Goal: Task Accomplishment & Management: Manage account settings

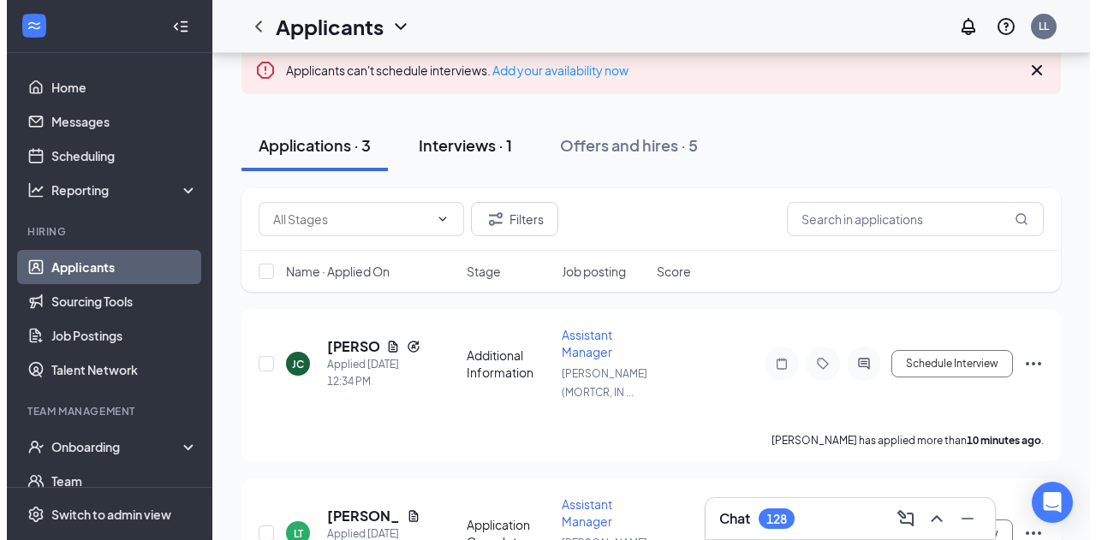
scroll to position [138, 0]
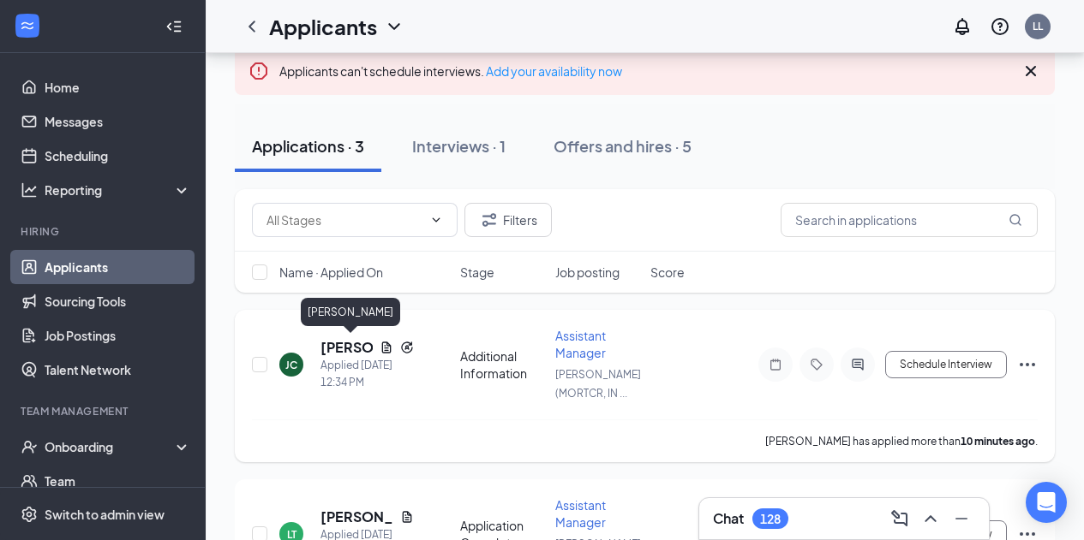
click at [349, 339] on h5 "[PERSON_NAME]" at bounding box center [346, 347] width 52 height 19
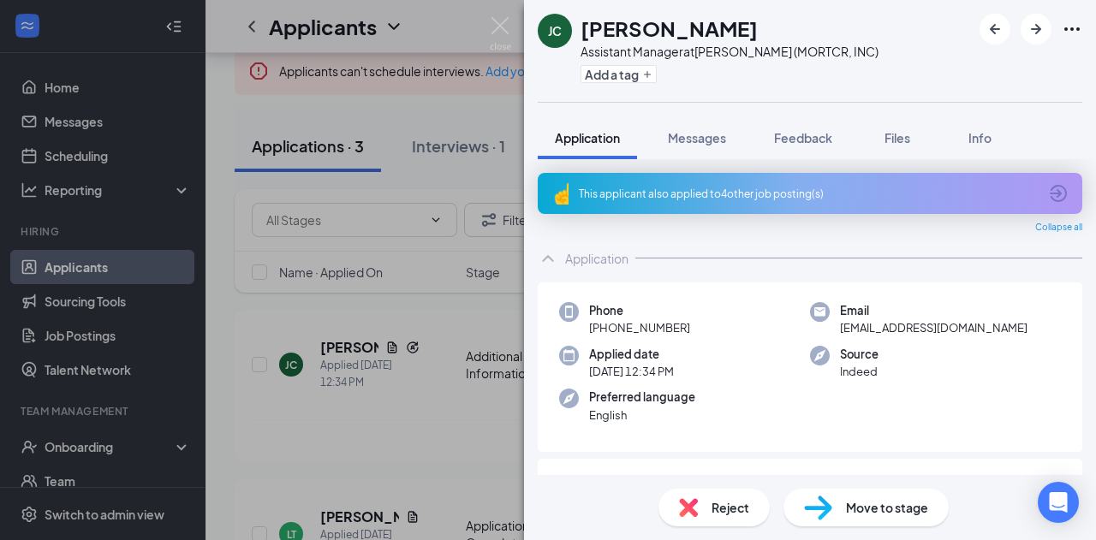
click at [767, 201] on div "This applicant also applied to 4 other job posting(s)" at bounding box center [810, 193] width 545 height 41
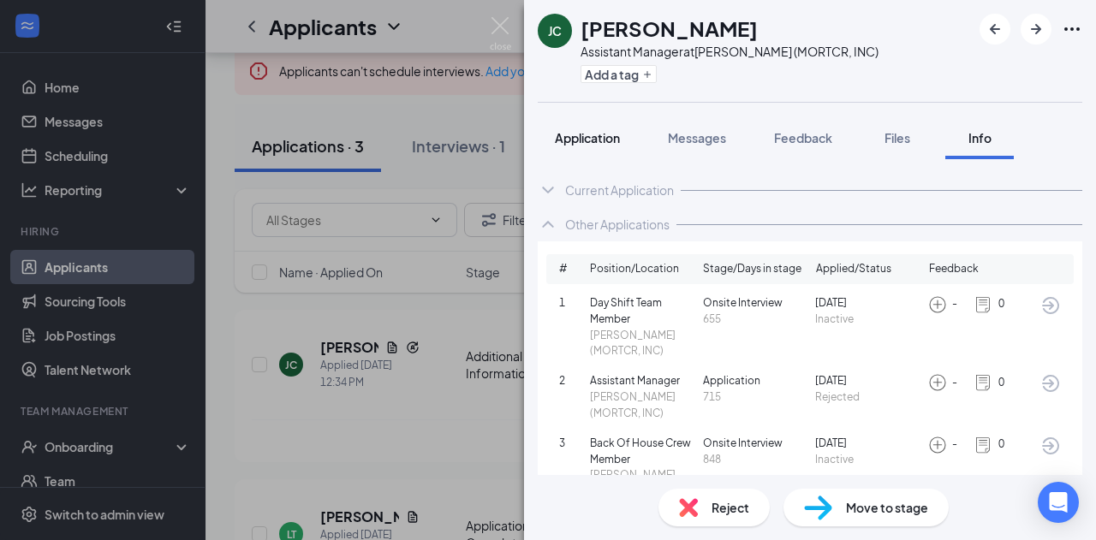
click at [595, 139] on span "Application" at bounding box center [587, 137] width 65 height 15
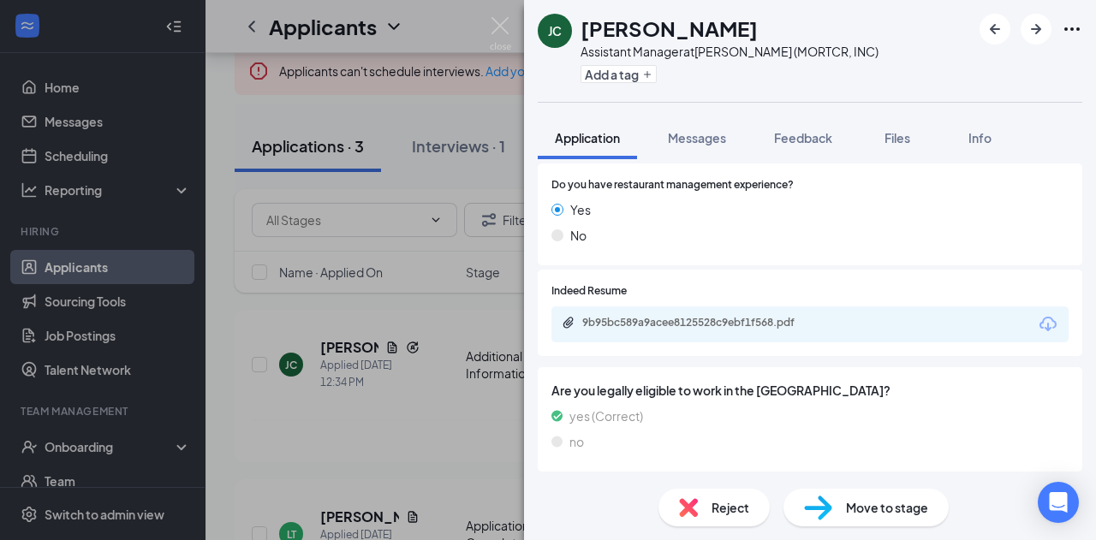
scroll to position [437, 0]
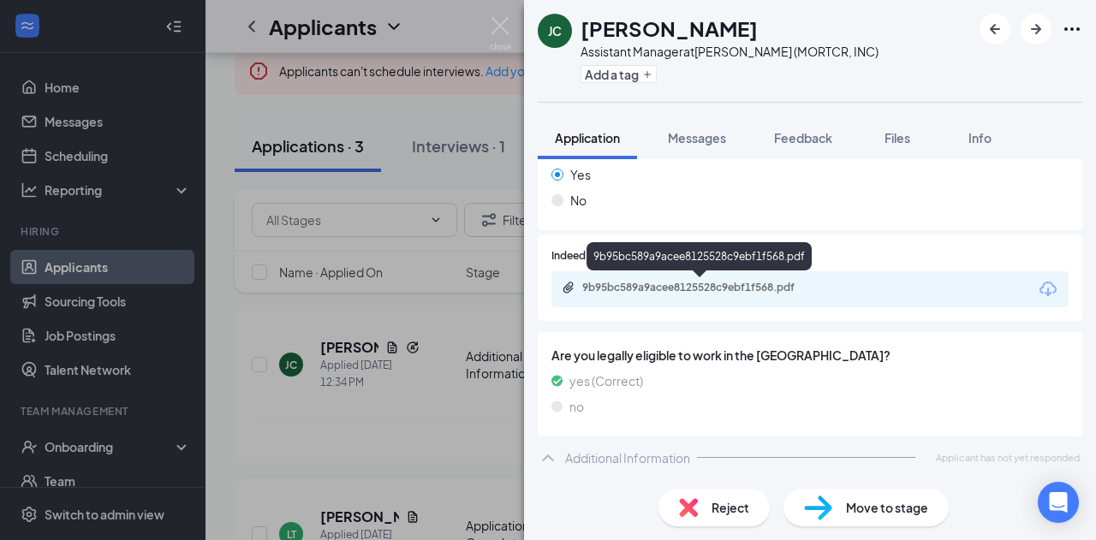
click at [625, 288] on div "9b95bc589a9acee8125528c9ebf1f568.pdf" at bounding box center [702, 288] width 240 height 14
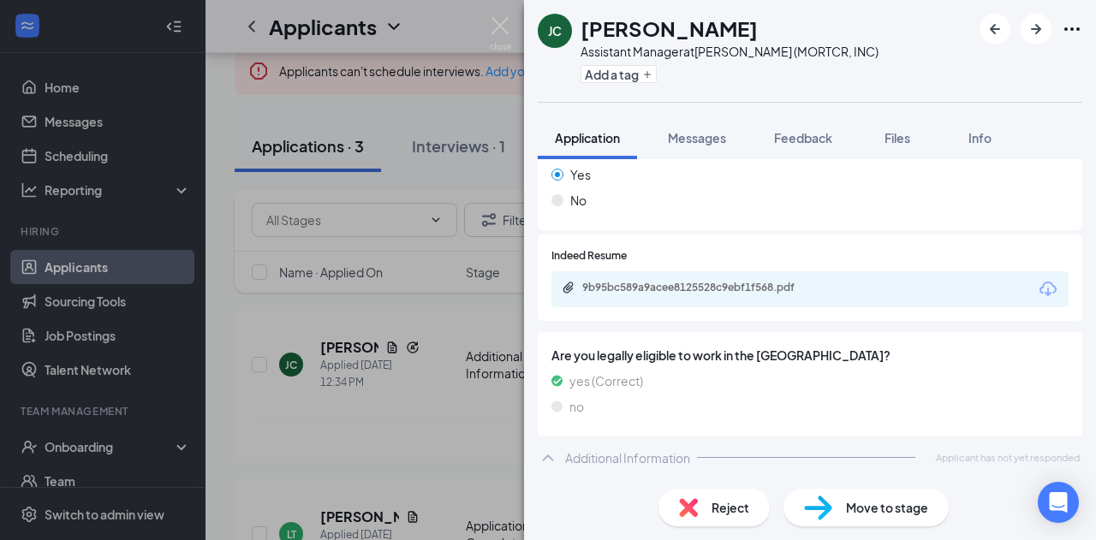
click at [714, 501] on span "Reject" at bounding box center [731, 508] width 38 height 19
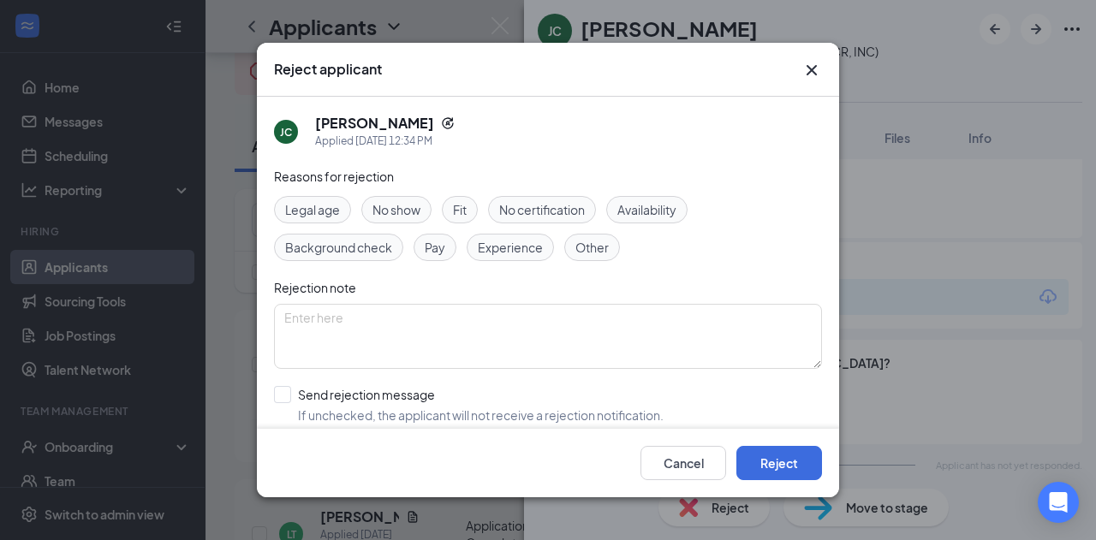
click at [519, 252] on span "Experience" at bounding box center [510, 247] width 65 height 19
click at [285, 388] on input "Send rejection message If unchecked, the applicant will not receive a rejection…" at bounding box center [469, 405] width 390 height 38
checkbox input "true"
click at [773, 451] on button "Reject" at bounding box center [780, 463] width 86 height 34
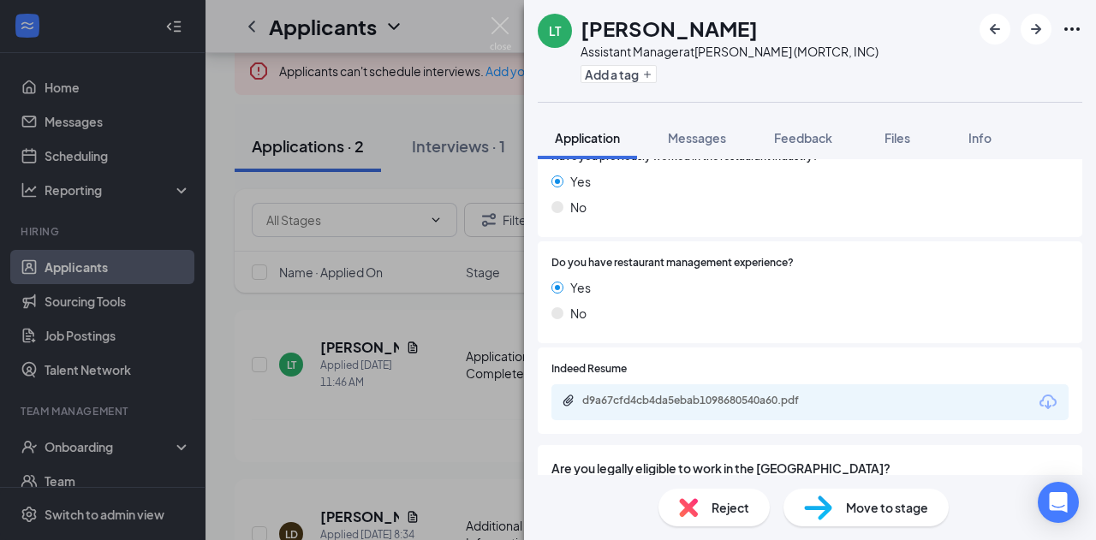
scroll to position [252, 0]
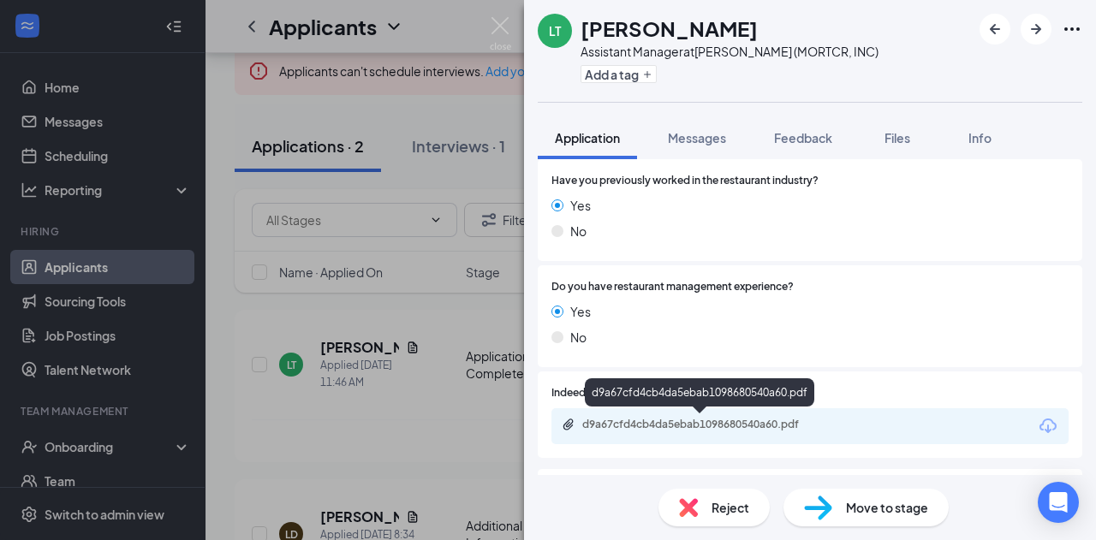
click at [612, 425] on div "d9a67cfd4cb4da5ebab1098680540a60.pdf" at bounding box center [702, 425] width 240 height 14
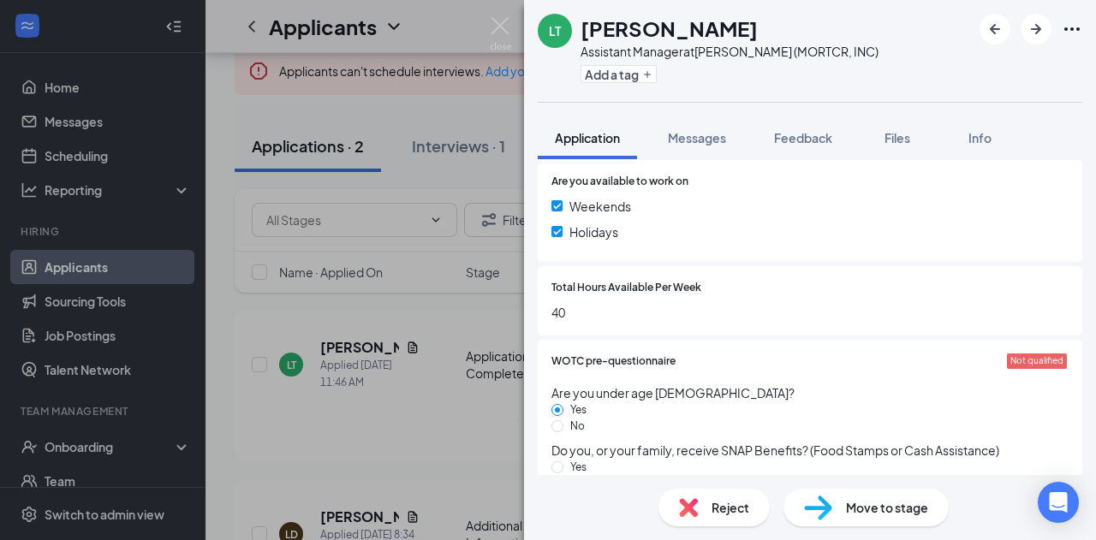
scroll to position [1219, 0]
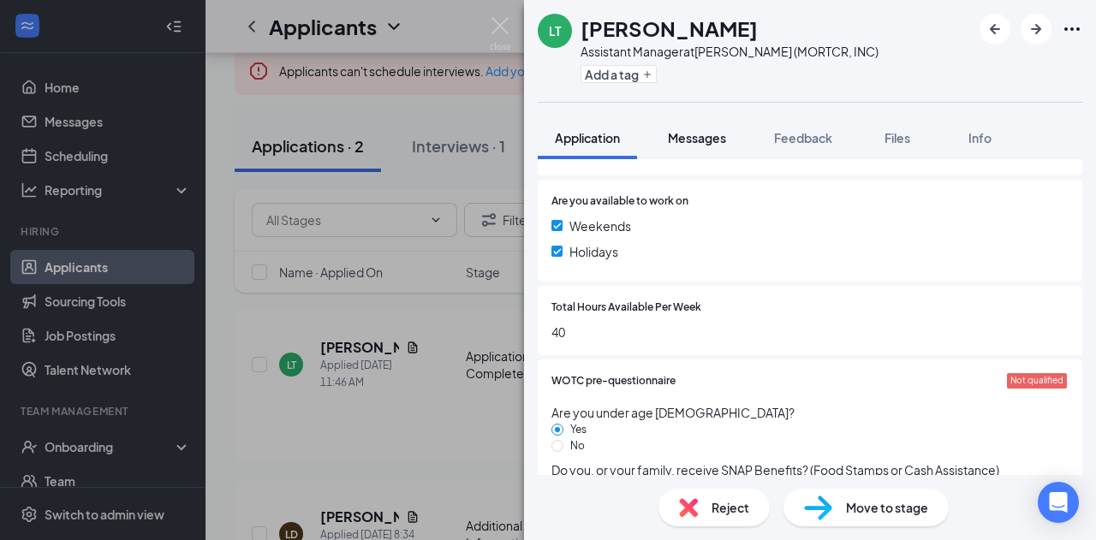
click at [702, 139] on span "Messages" at bounding box center [697, 137] width 58 height 15
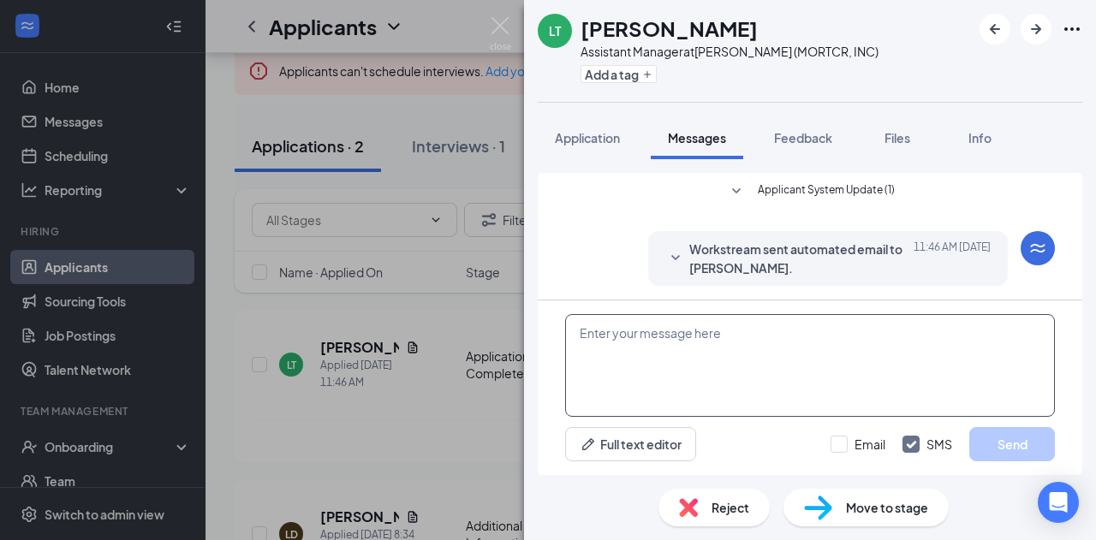
click at [679, 368] on textarea at bounding box center [810, 365] width 490 height 103
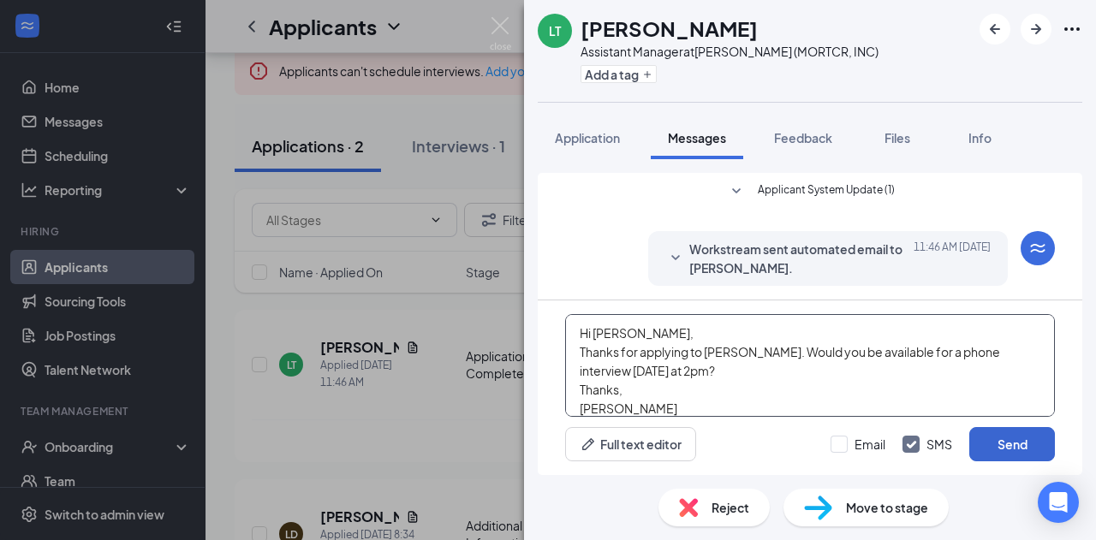
type textarea "Hi [PERSON_NAME], Thanks for applying to [PERSON_NAME]. Would you be available …"
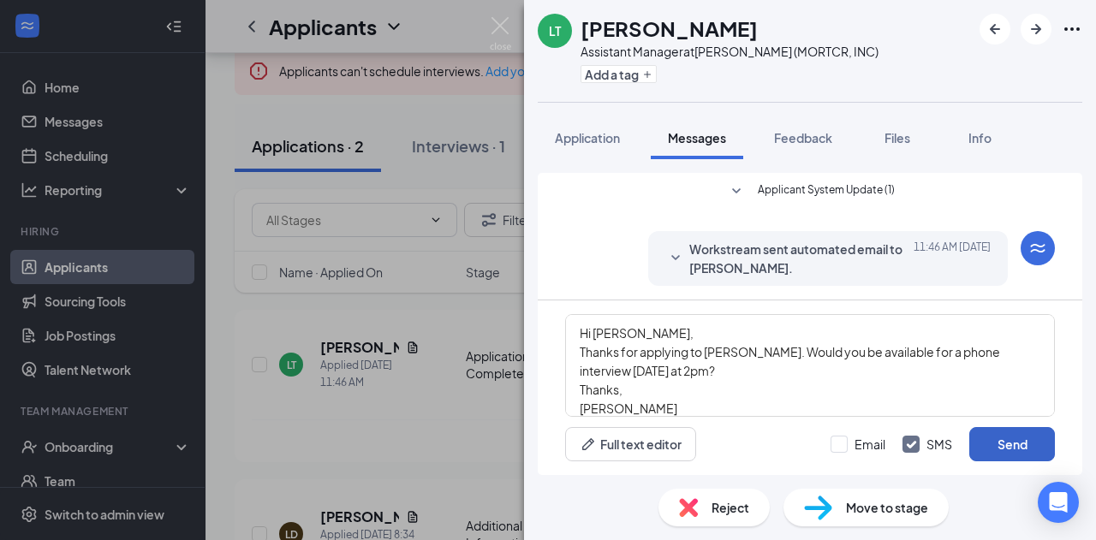
click at [991, 447] on button "Send" at bounding box center [1013, 444] width 86 height 34
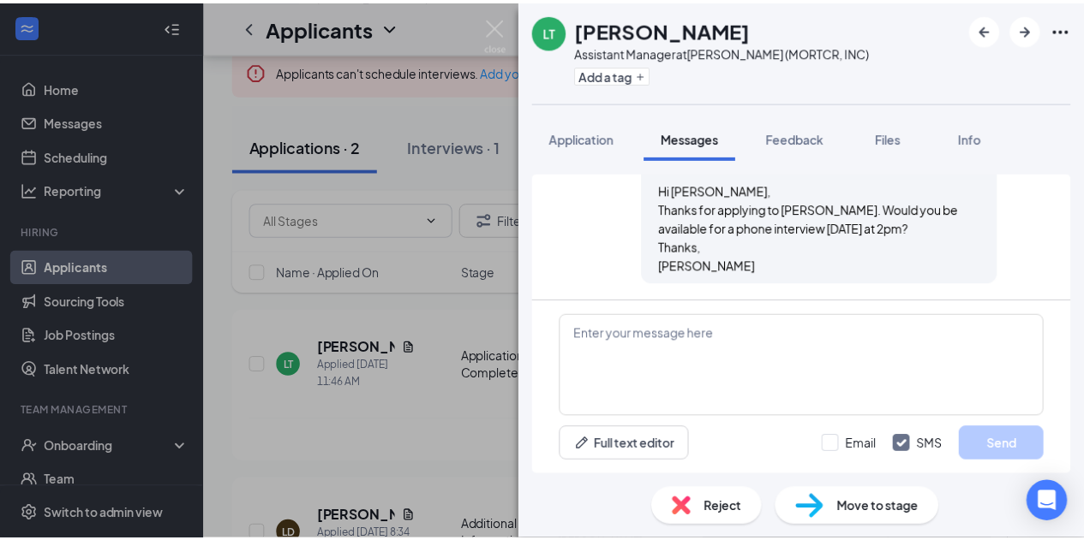
scroll to position [368, 0]
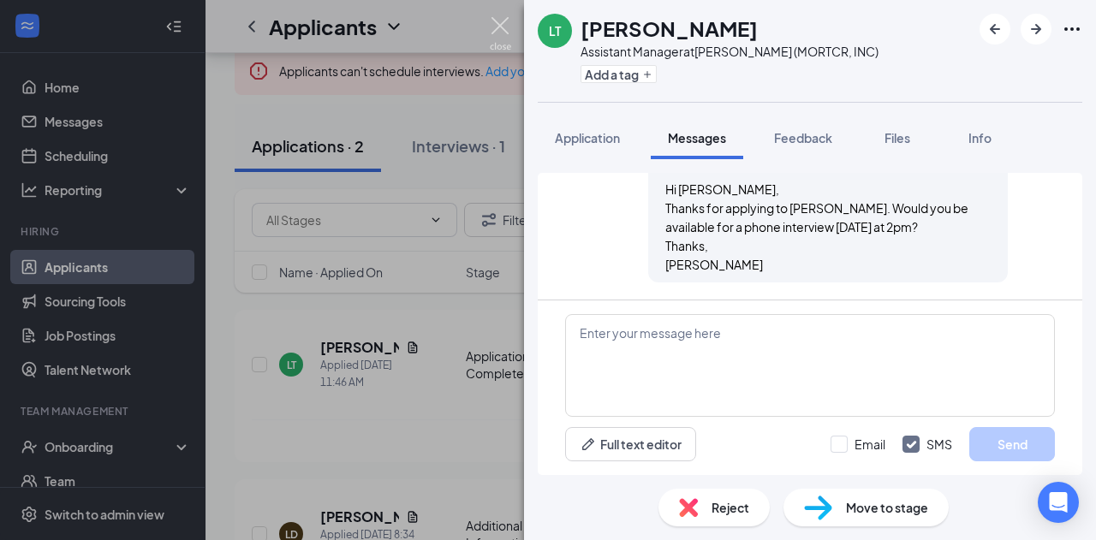
click at [504, 34] on img at bounding box center [500, 33] width 21 height 33
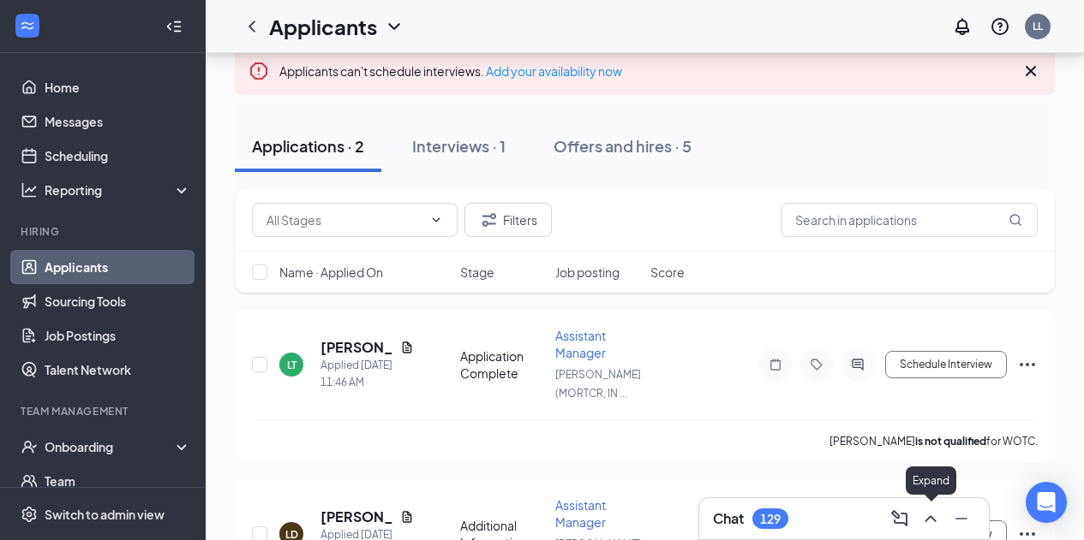
click at [932, 512] on icon "ChevronUp" at bounding box center [930, 519] width 21 height 21
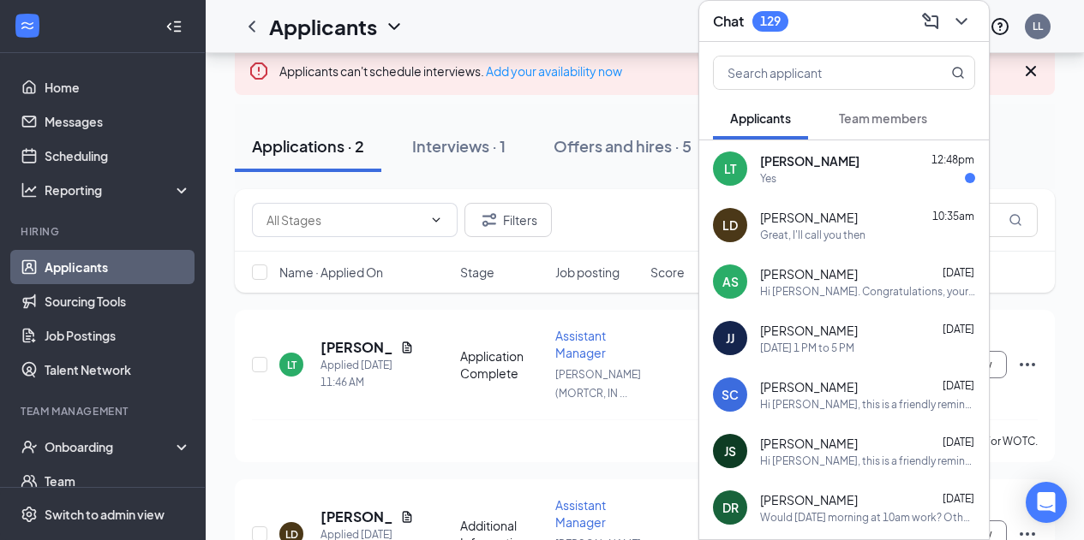
click at [836, 176] on div "Yes" at bounding box center [867, 178] width 215 height 15
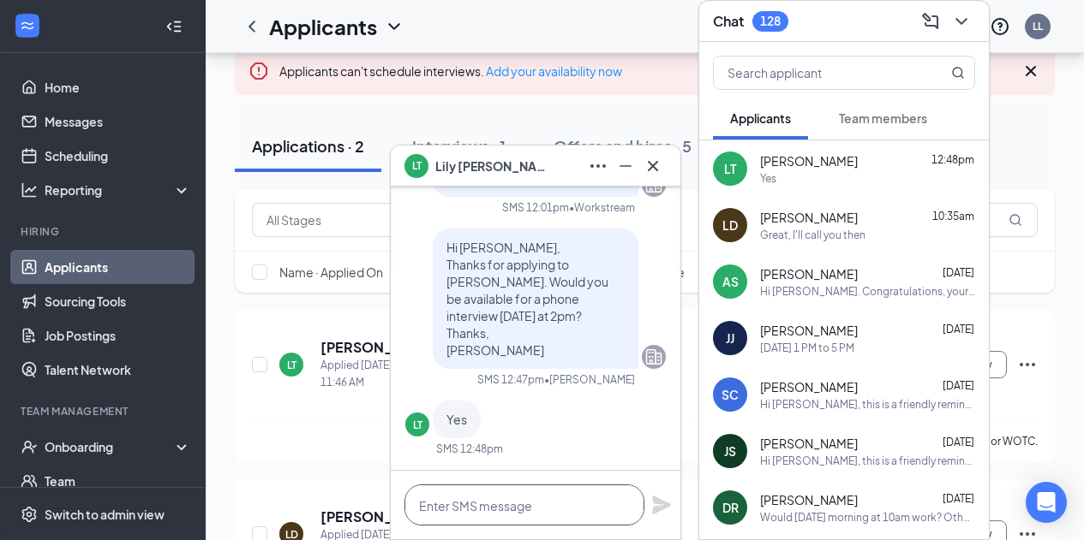
click at [539, 498] on textarea at bounding box center [524, 505] width 240 height 41
type textarea "Great, chat then!"
click at [665, 510] on icon "Plane" at bounding box center [661, 505] width 21 height 21
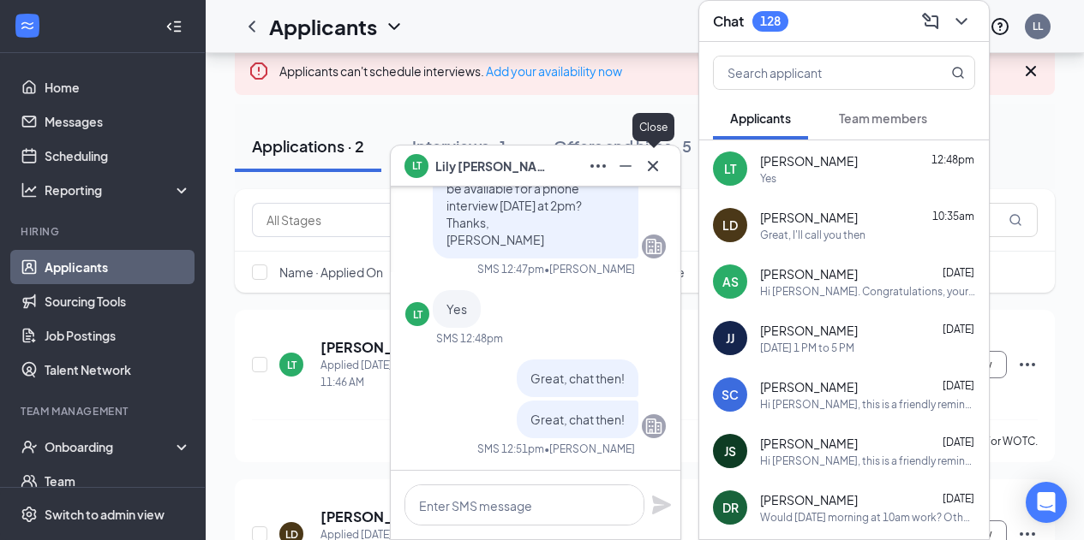
click at [657, 164] on icon "Cross" at bounding box center [652, 166] width 21 height 21
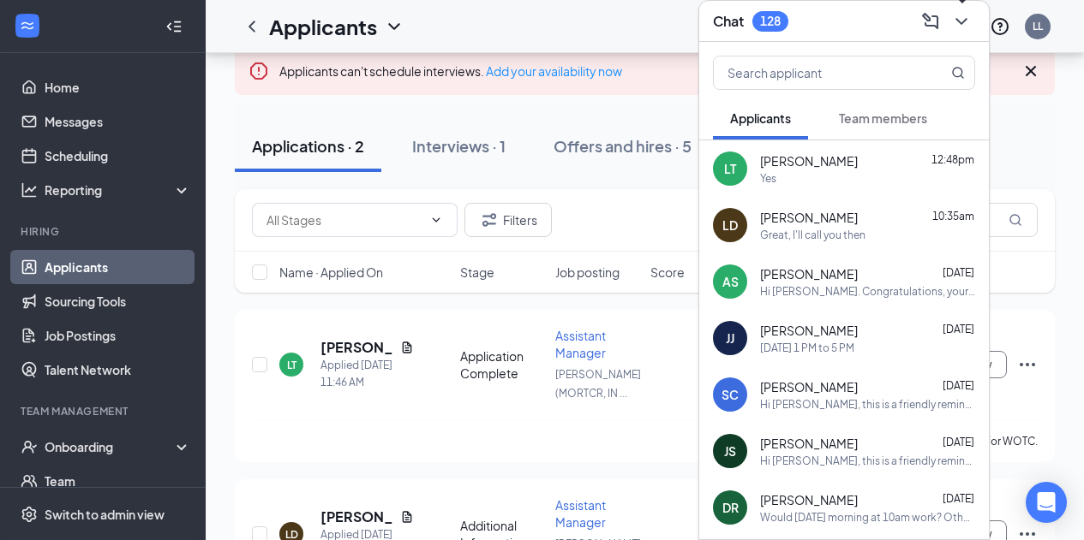
click at [963, 15] on icon "ChevronDown" at bounding box center [961, 21] width 21 height 21
